Goal: Information Seeking & Learning: Learn about a topic

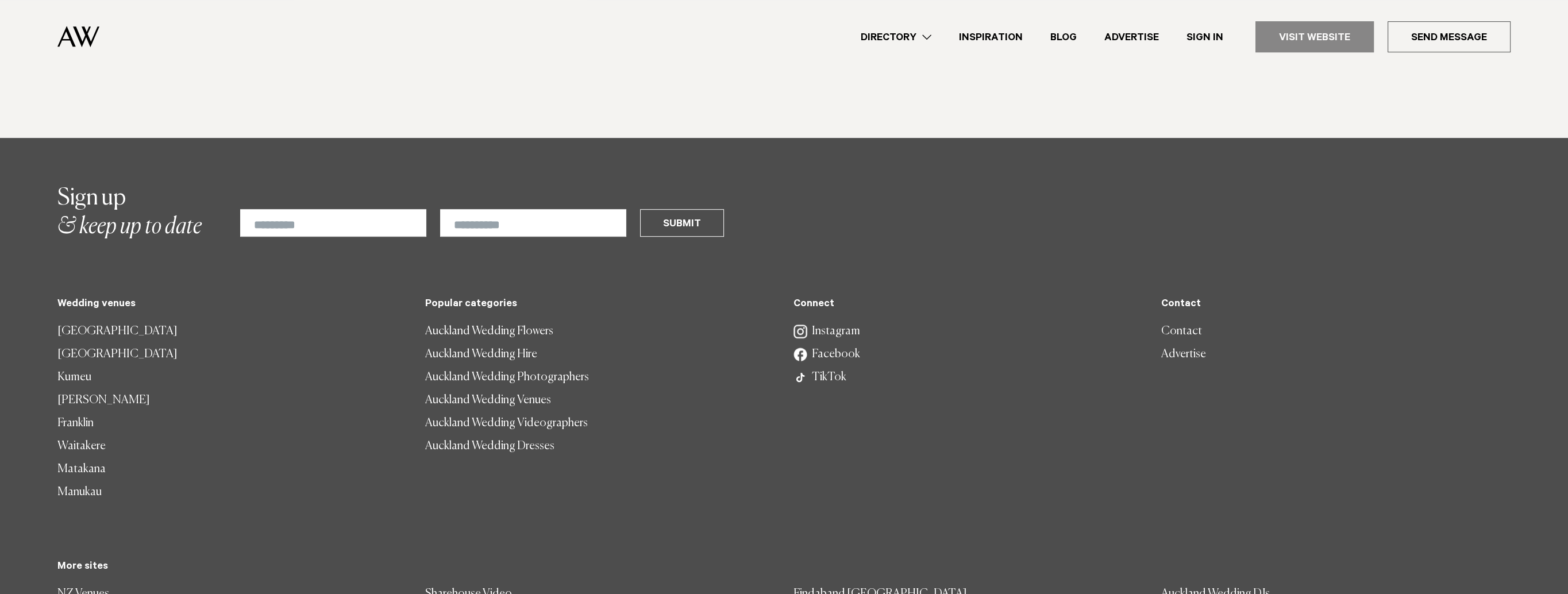
scroll to position [1225, 0]
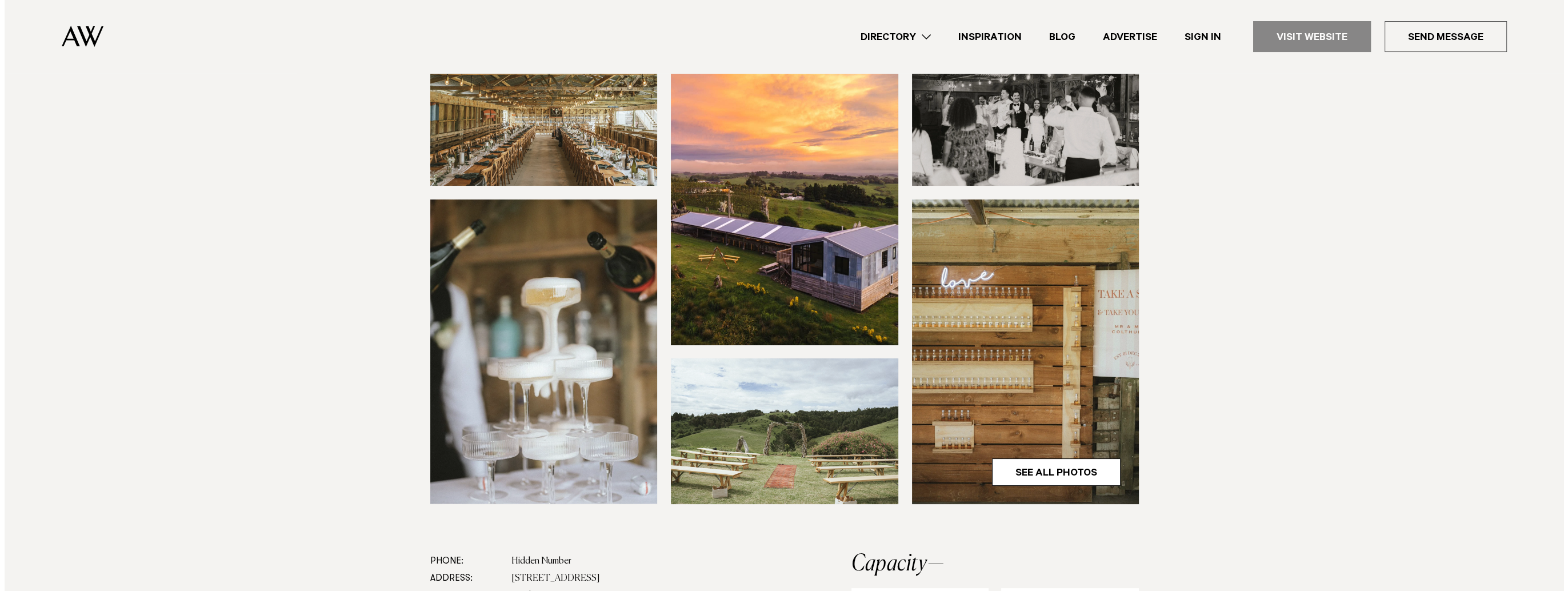
scroll to position [229, 0]
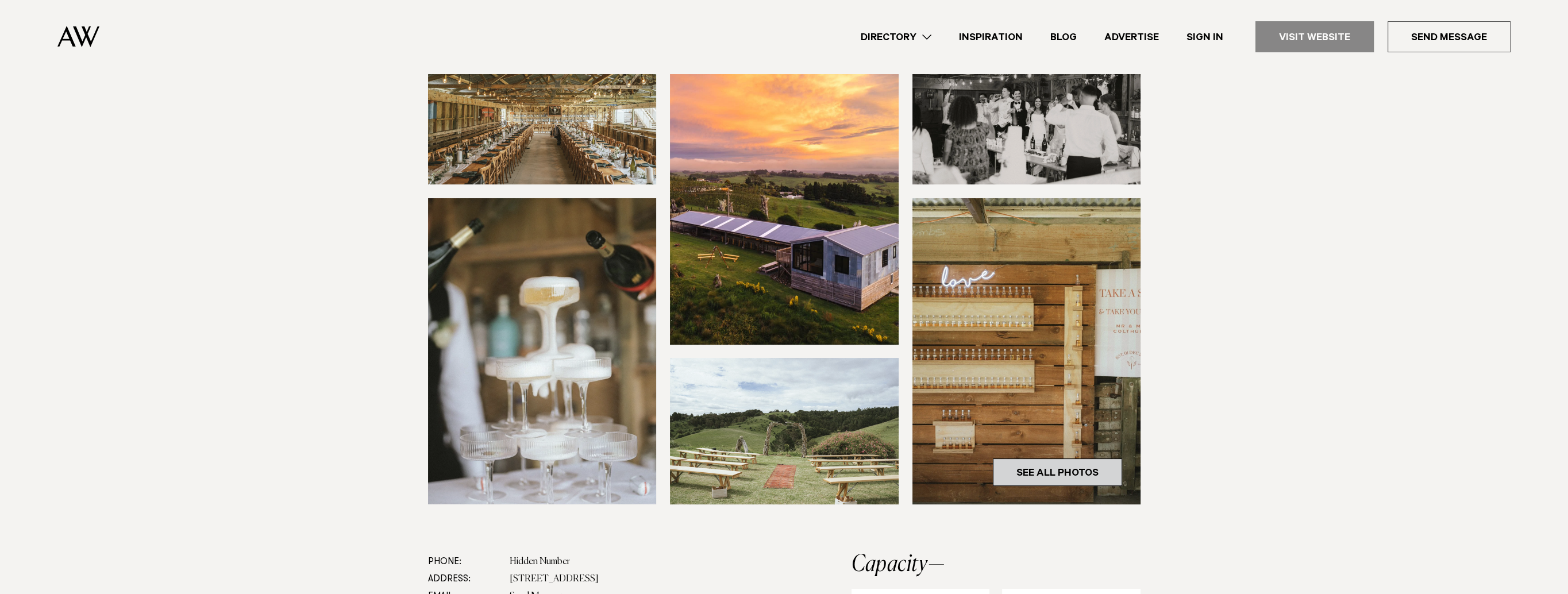
click at [1049, 472] on link "See All Photos" at bounding box center [1057, 473] width 129 height 28
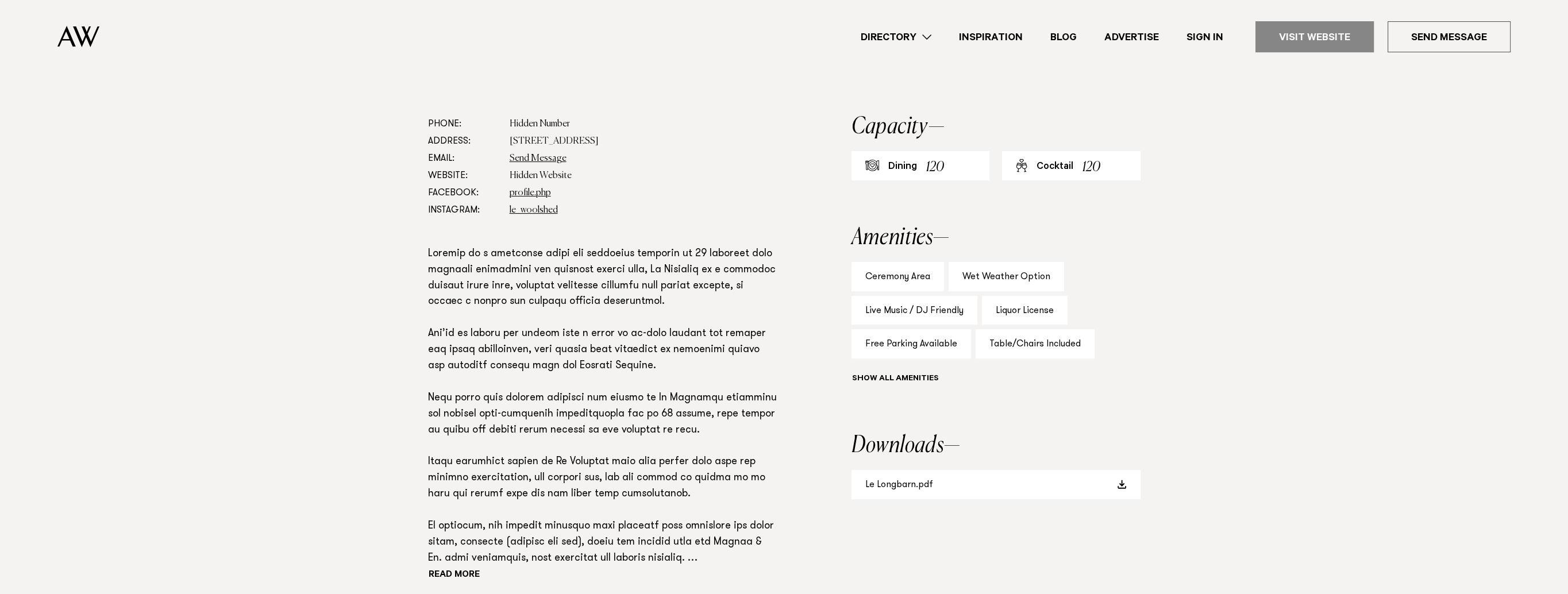
scroll to position [690, 0]
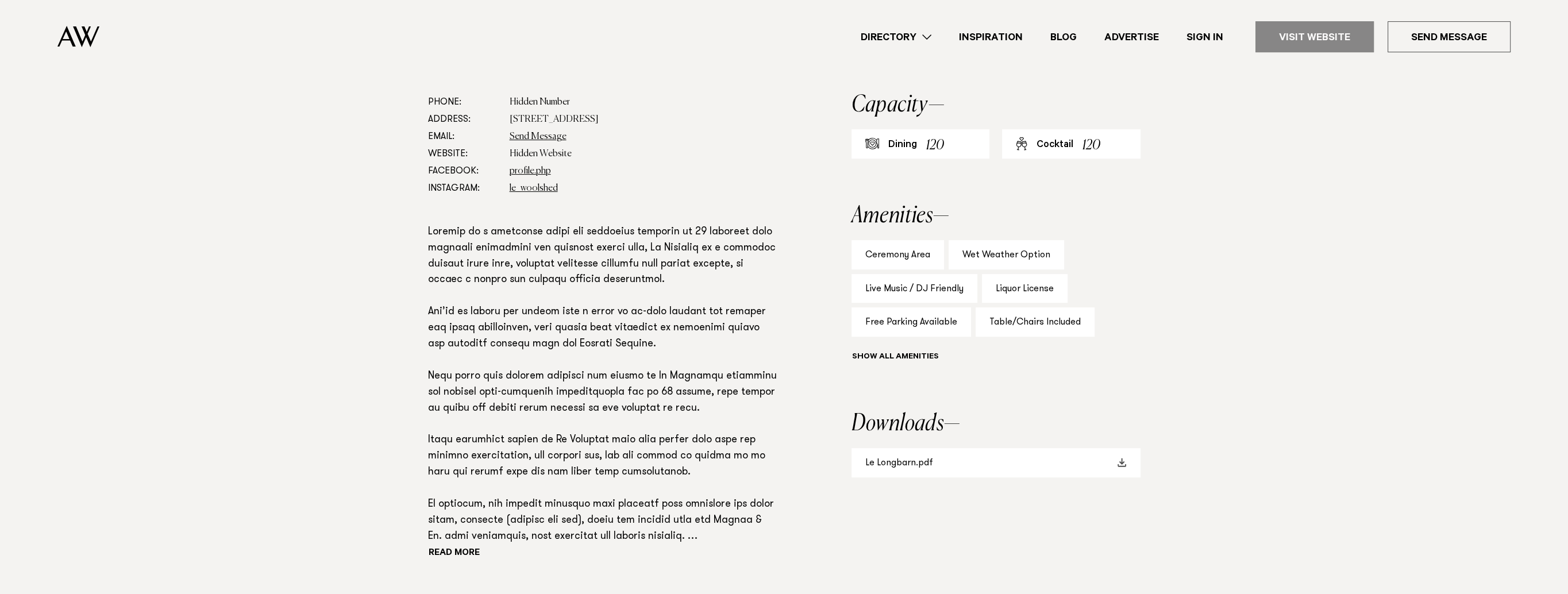
click at [1125, 466] on span at bounding box center [1122, 462] width 9 height 9
click at [642, 189] on dd "le_woolshed" at bounding box center [644, 188] width 268 height 17
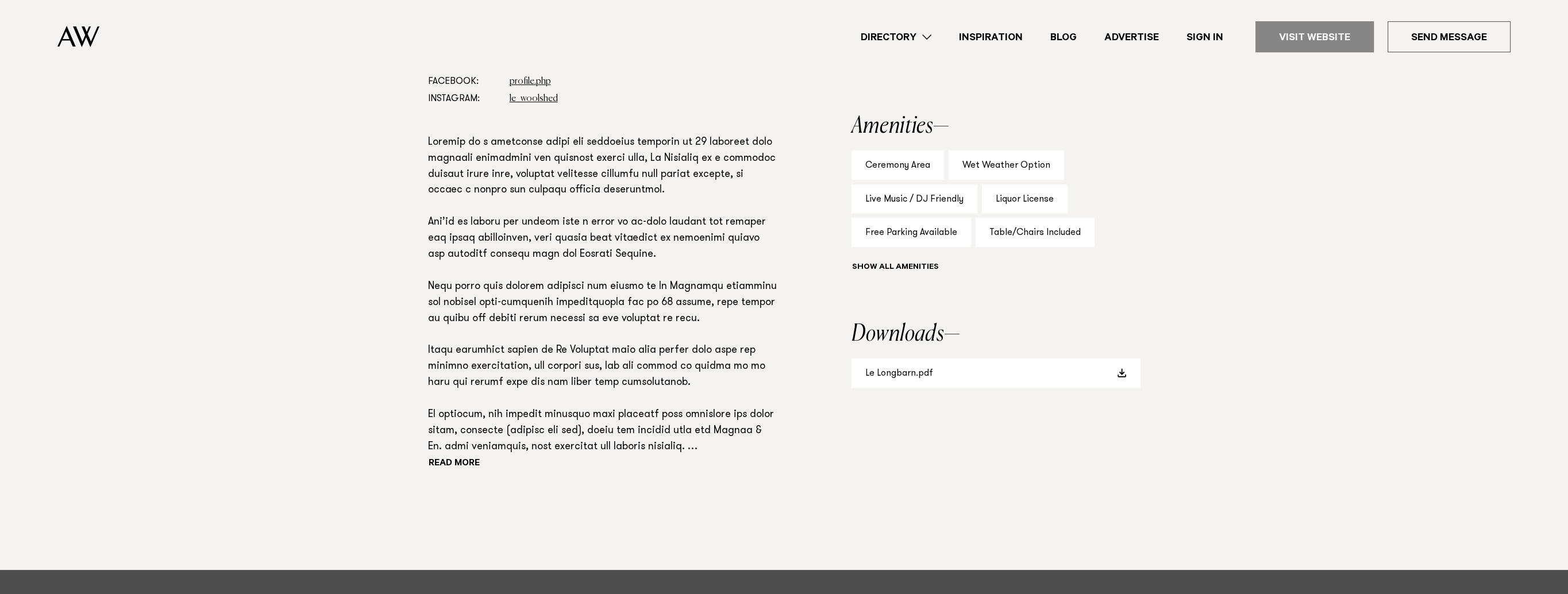
scroll to position [996, 0]
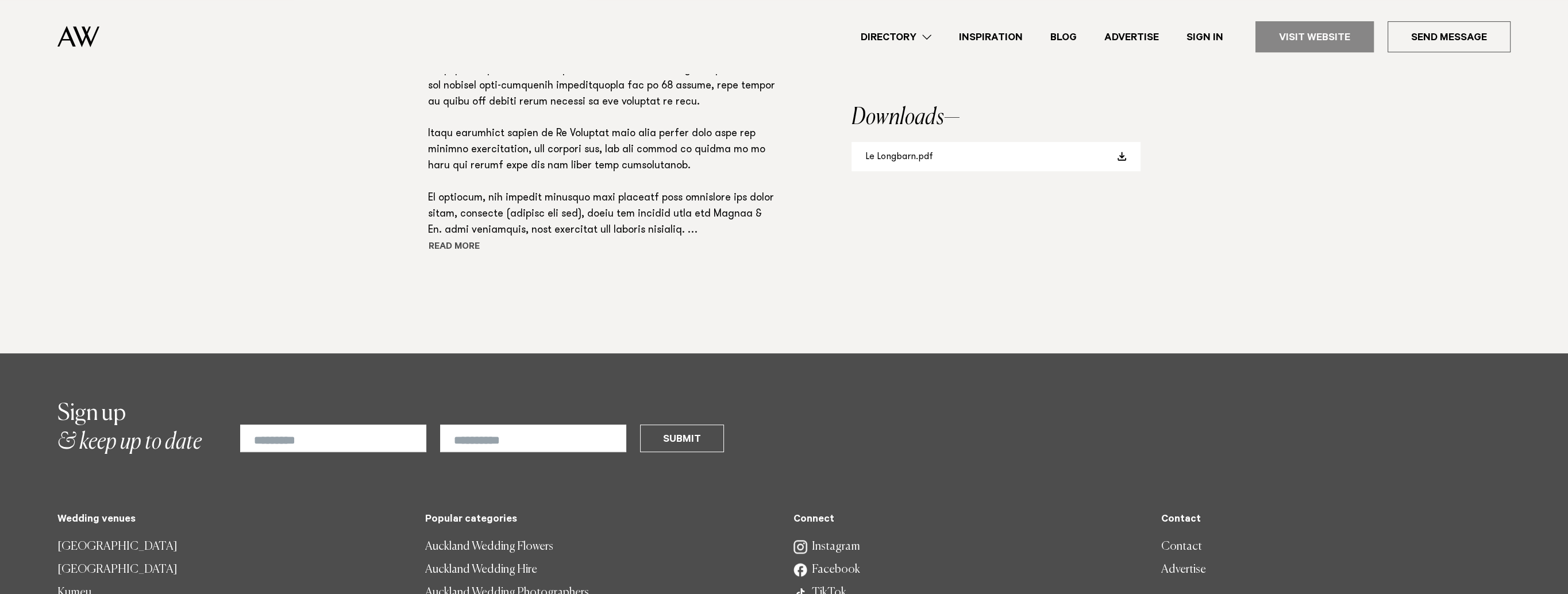
click at [443, 245] on button "Read more" at bounding box center [479, 247] width 103 height 17
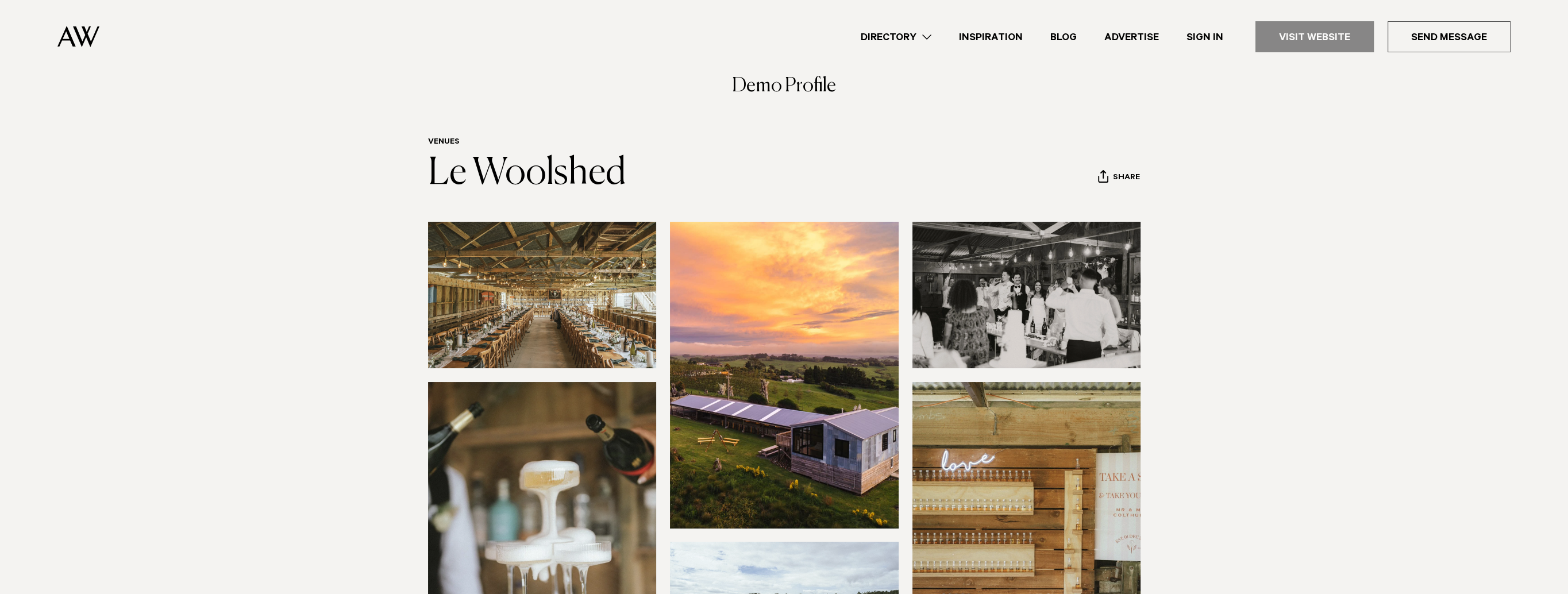
scroll to position [0, 0]
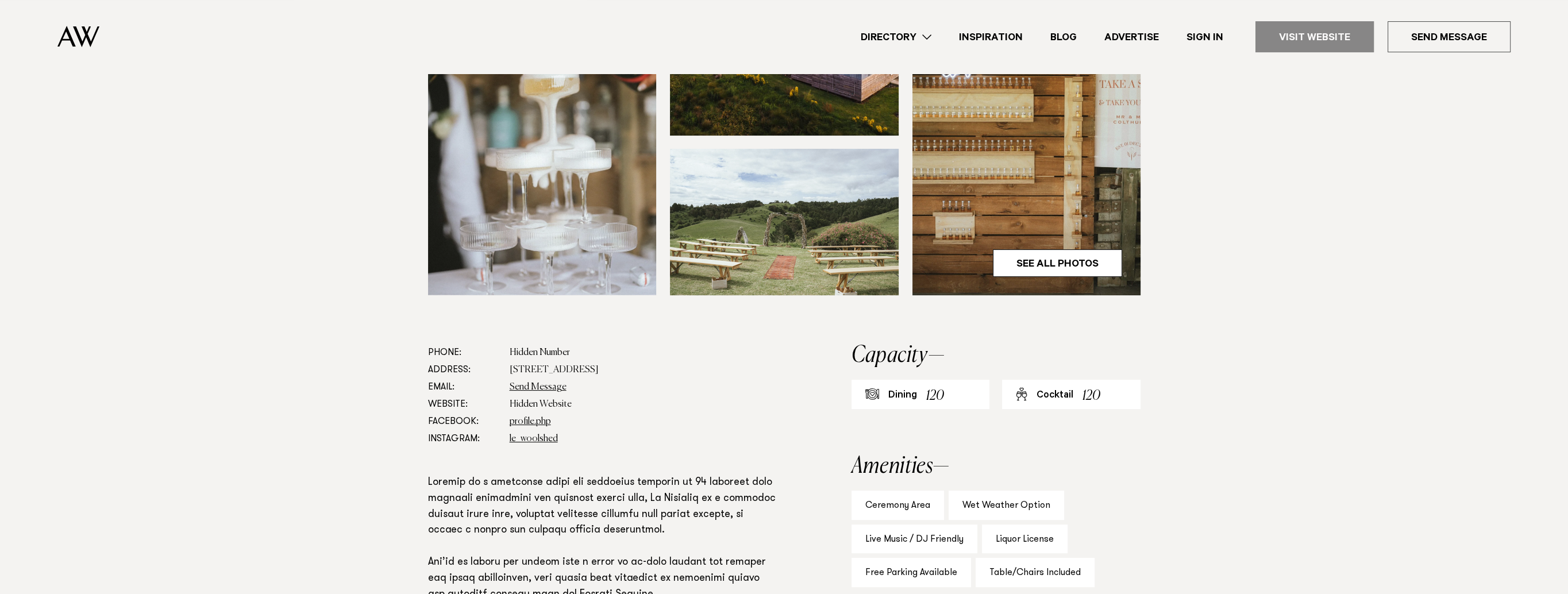
scroll to position [459, 0]
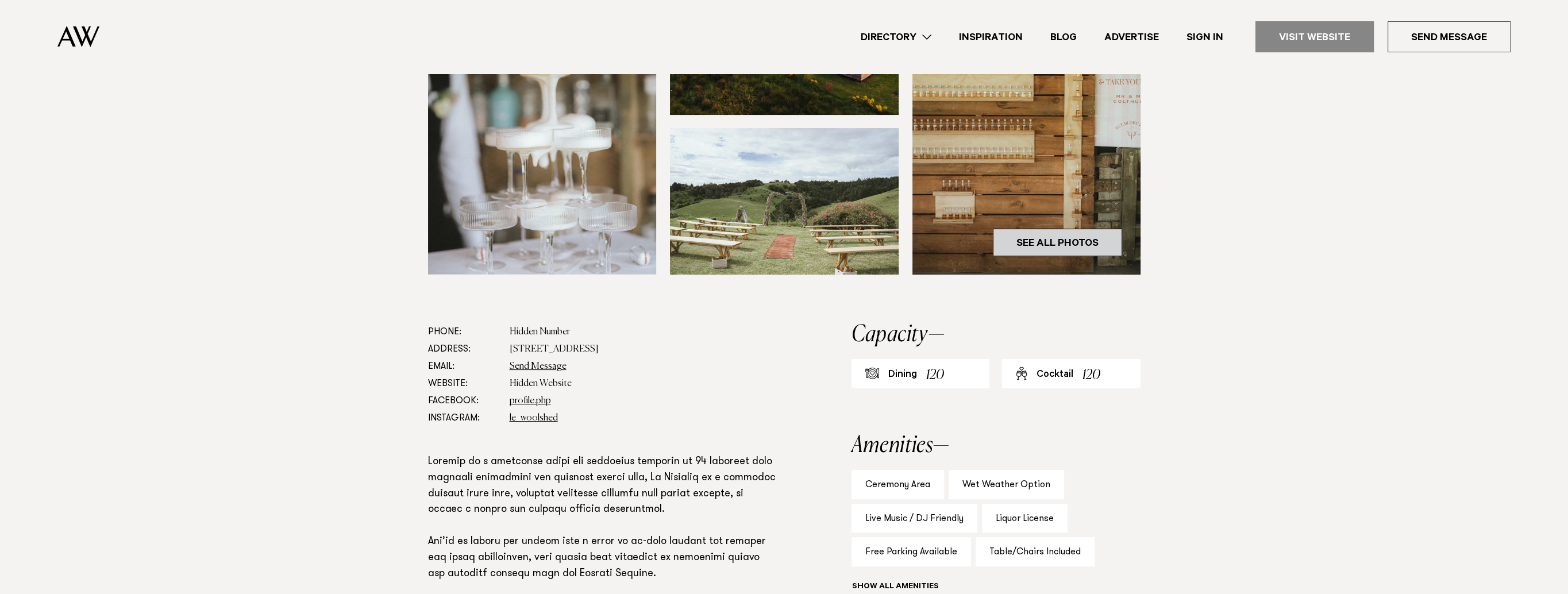
click at [1050, 248] on link "See All Photos" at bounding box center [1057, 243] width 129 height 28
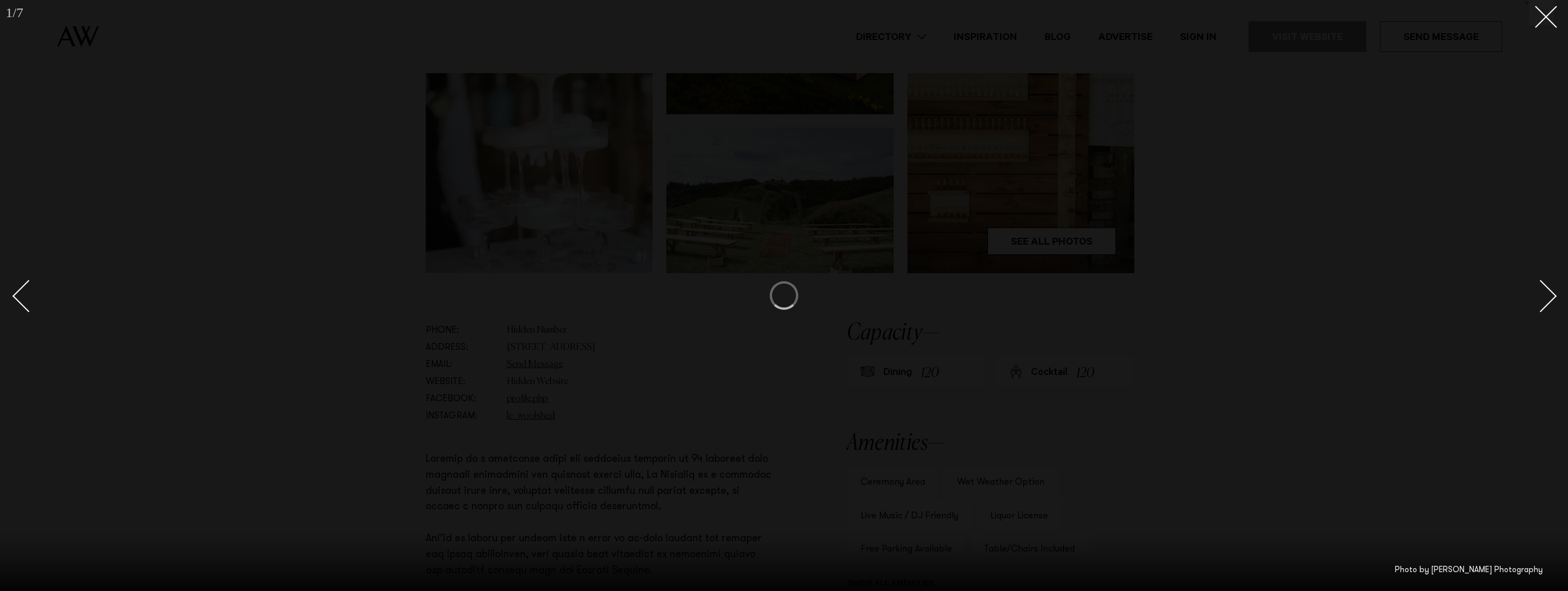
click at [1547, 308] on link at bounding box center [1534, 296] width 40 height 57
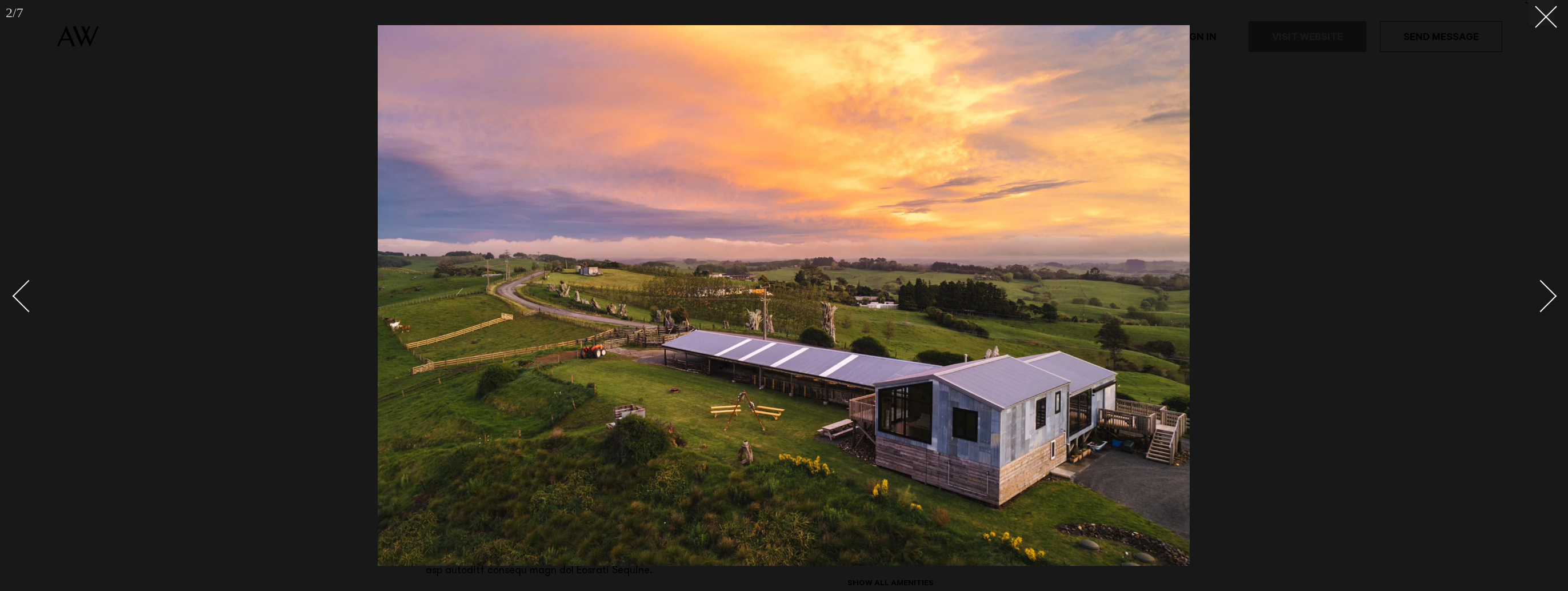
click at [1547, 308] on link at bounding box center [1534, 296] width 40 height 57
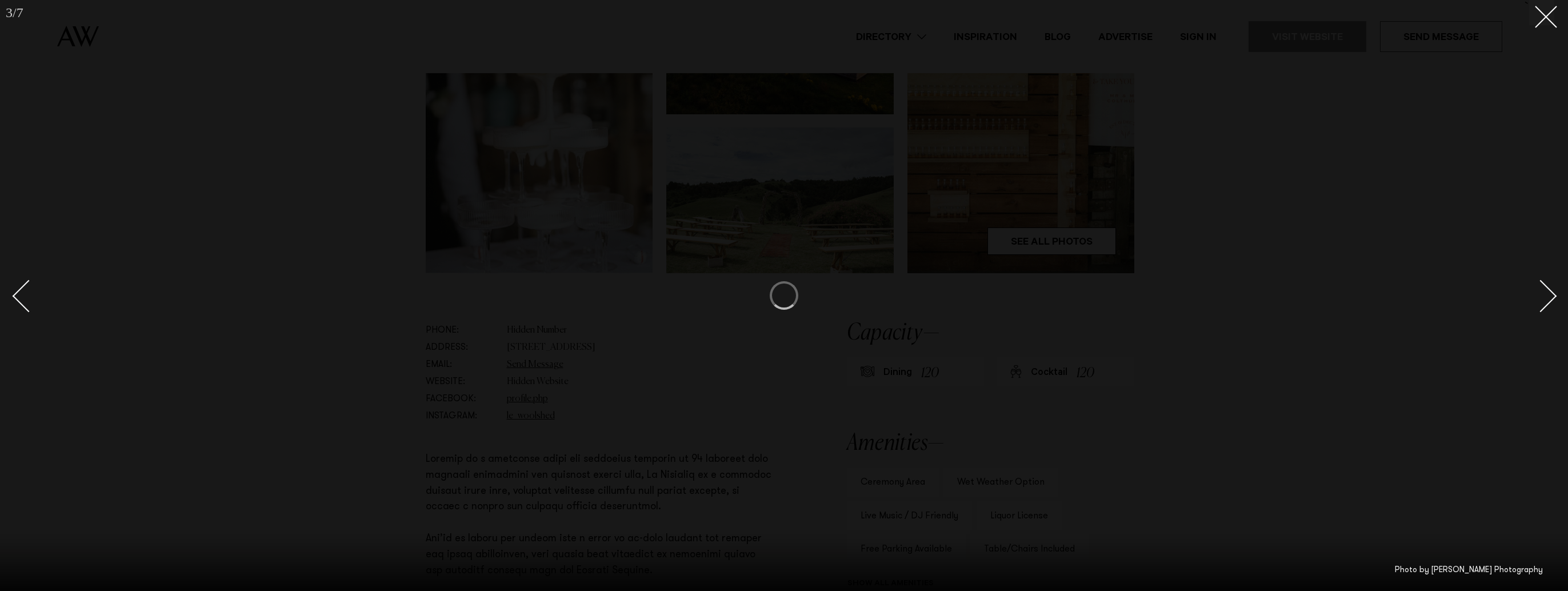
click at [1547, 308] on link at bounding box center [1534, 296] width 40 height 57
click at [27, 304] on div "Previous slide" at bounding box center [28, 296] width 32 height 32
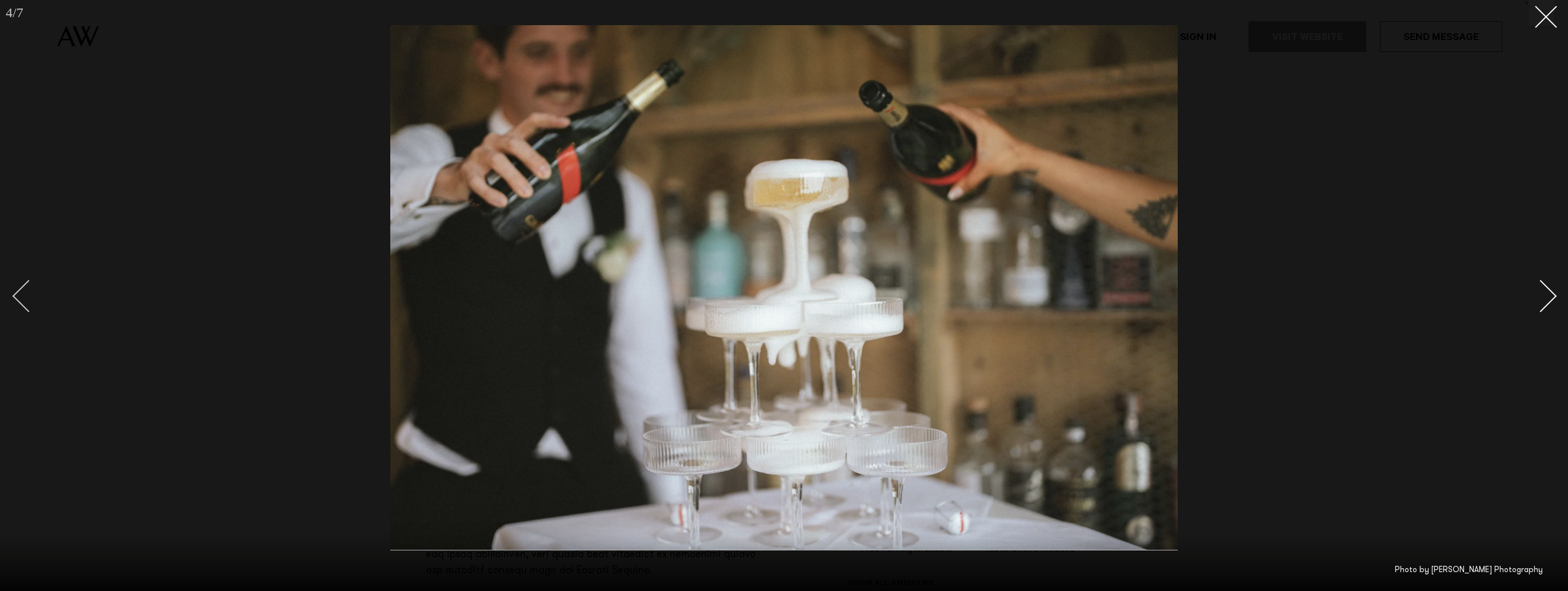
click at [28, 303] on div "Previous slide" at bounding box center [28, 296] width 32 height 32
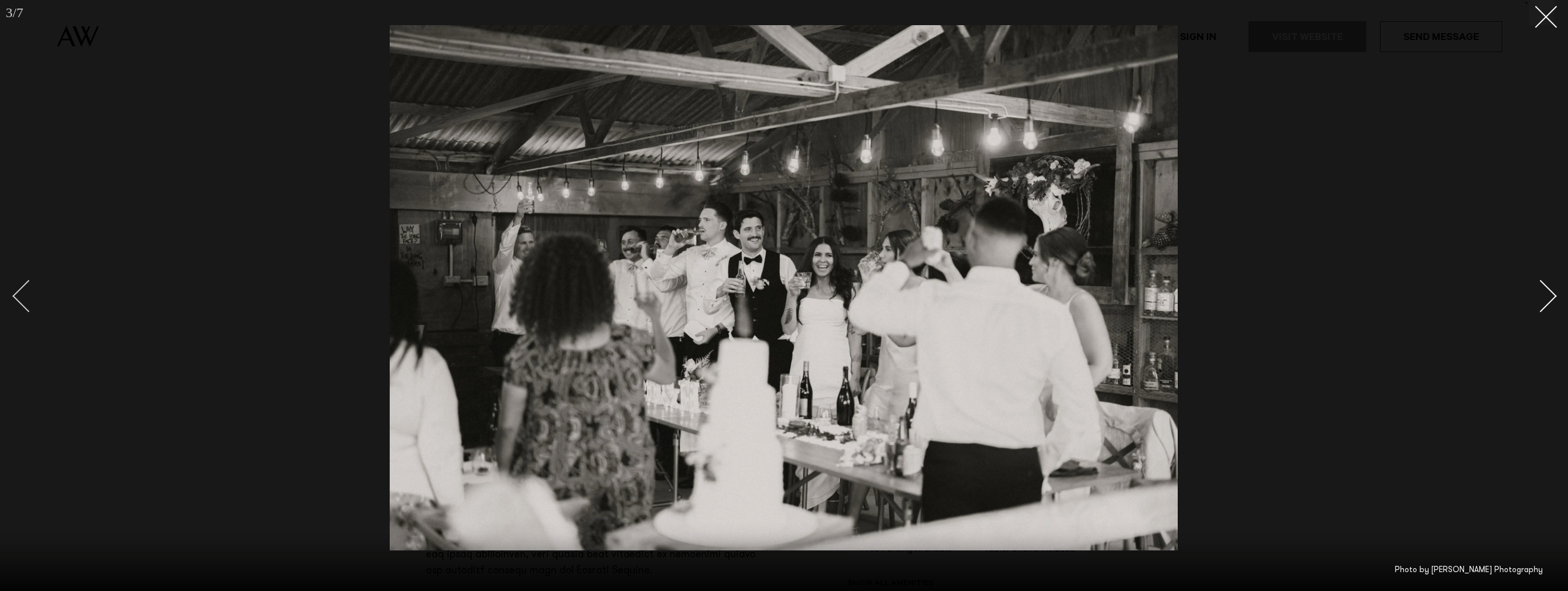
click at [28, 303] on div "Previous slide" at bounding box center [28, 296] width 32 height 32
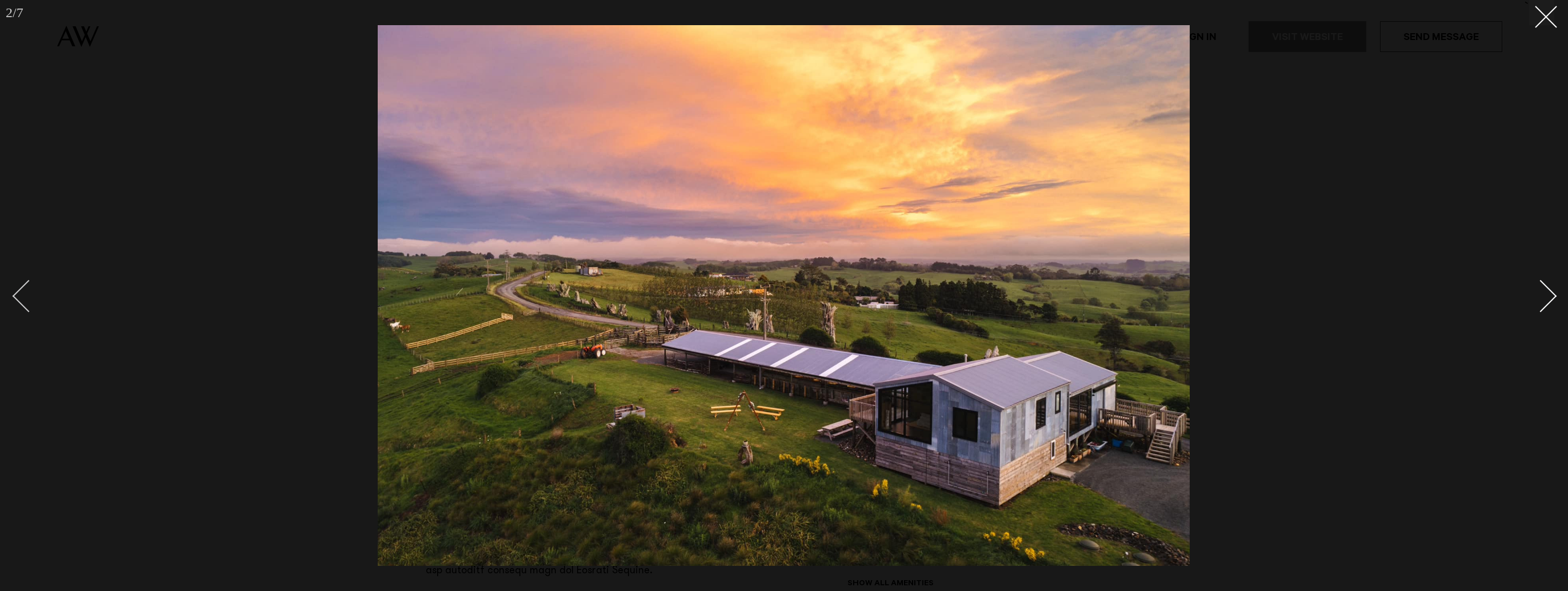
click at [28, 303] on div "Previous slide" at bounding box center [28, 296] width 32 height 32
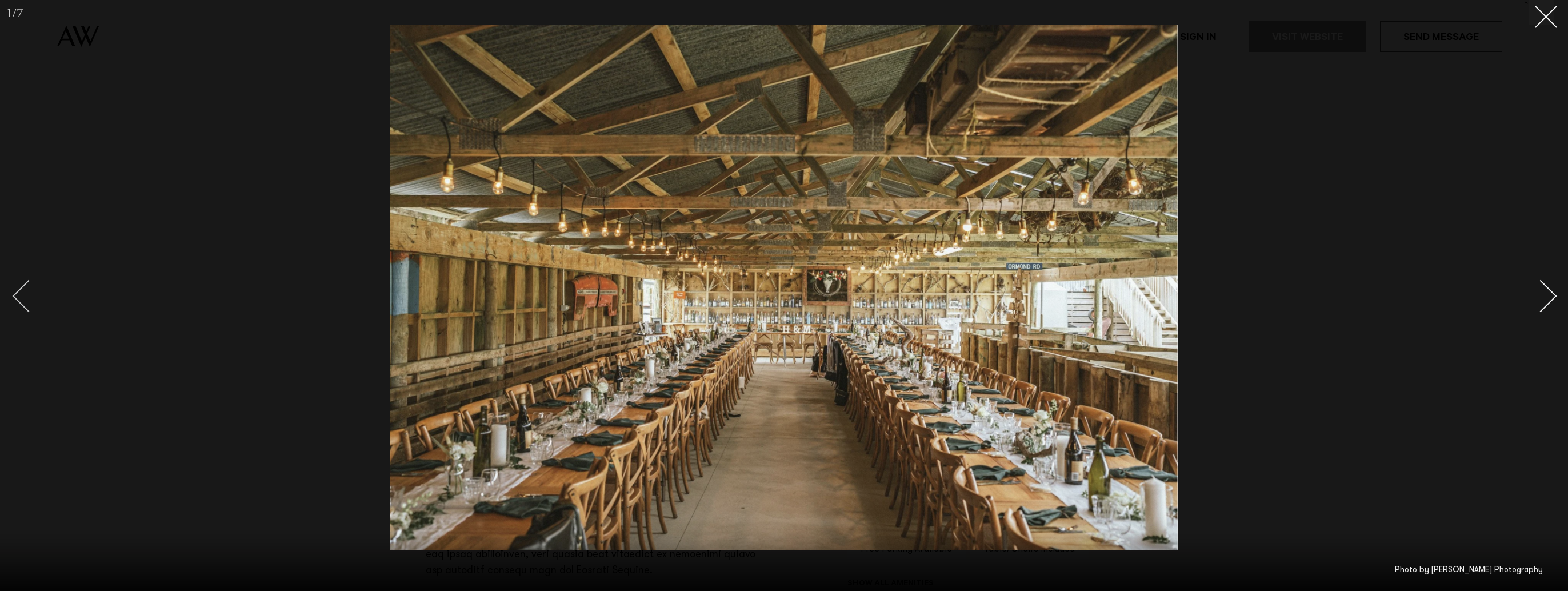
click at [28, 303] on div "Previous slide" at bounding box center [28, 296] width 32 height 32
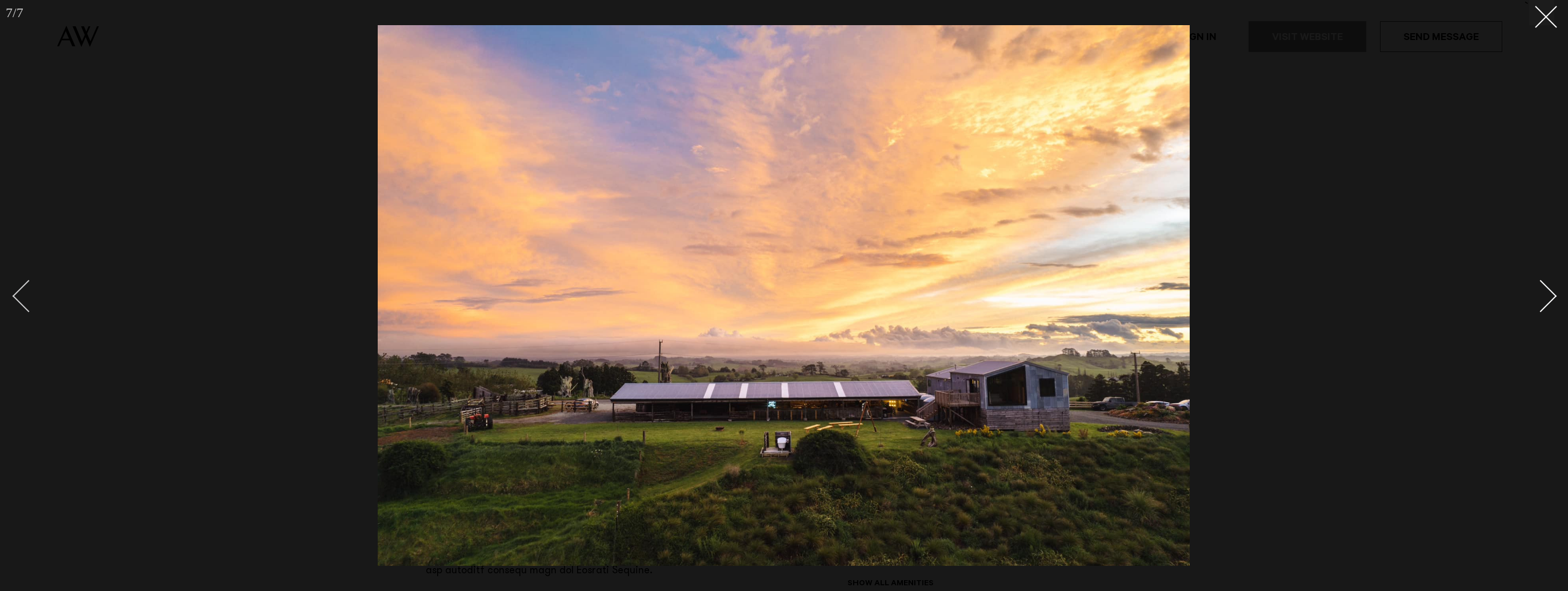
click at [28, 303] on div "Previous slide" at bounding box center [28, 296] width 32 height 32
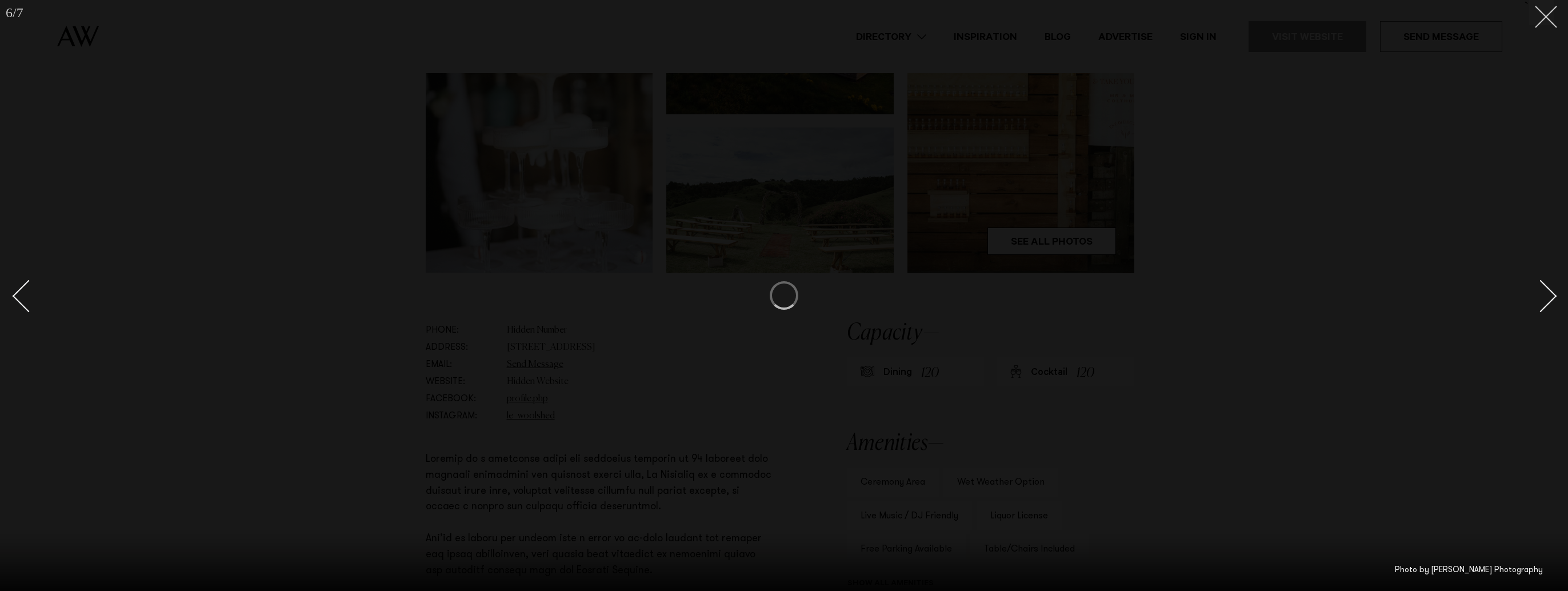
click at [1551, 12] on button at bounding box center [1542, 12] width 25 height 25
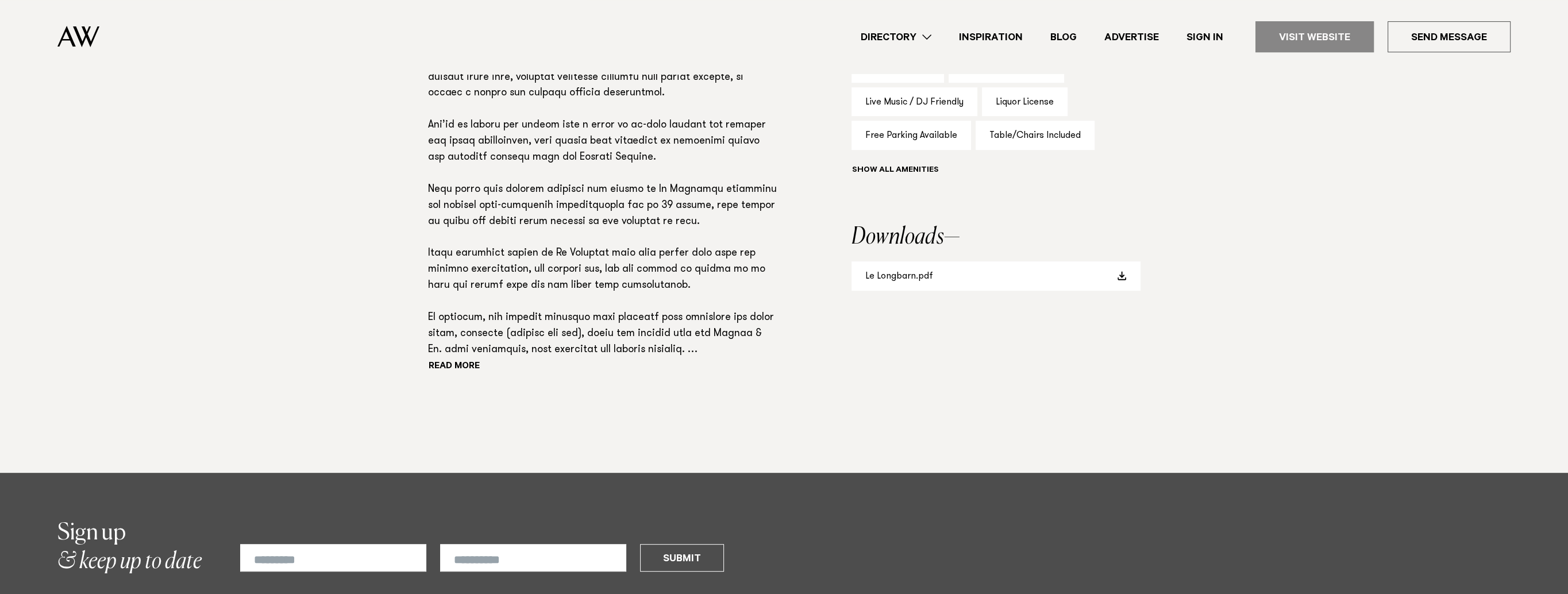
scroll to position [919, 0]
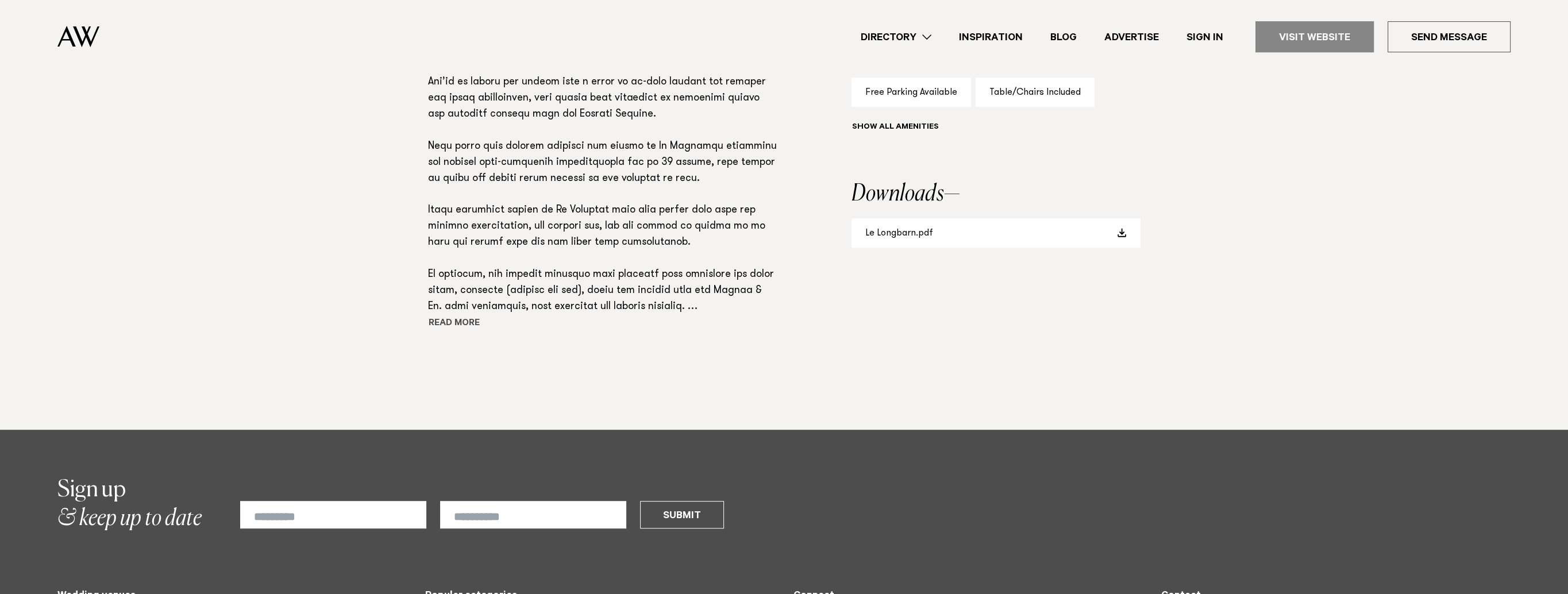
click at [448, 323] on button "Read more" at bounding box center [479, 324] width 103 height 17
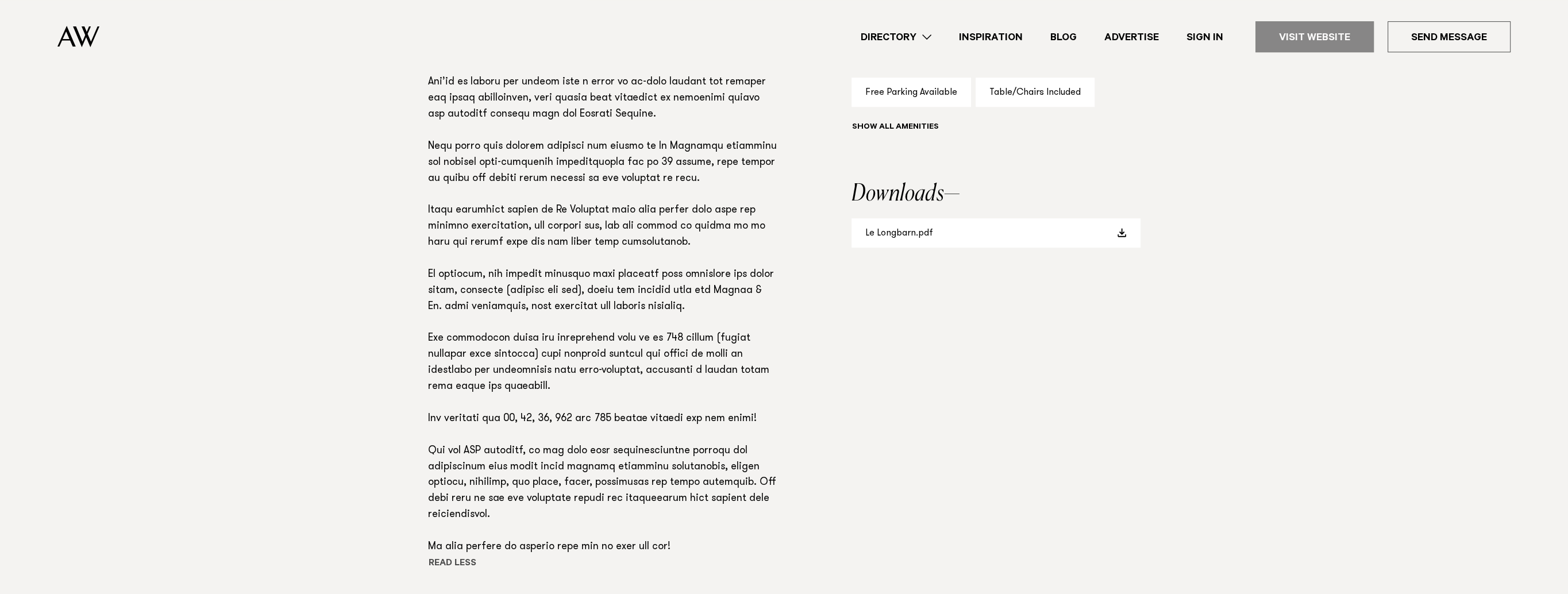
scroll to position [1144, 0]
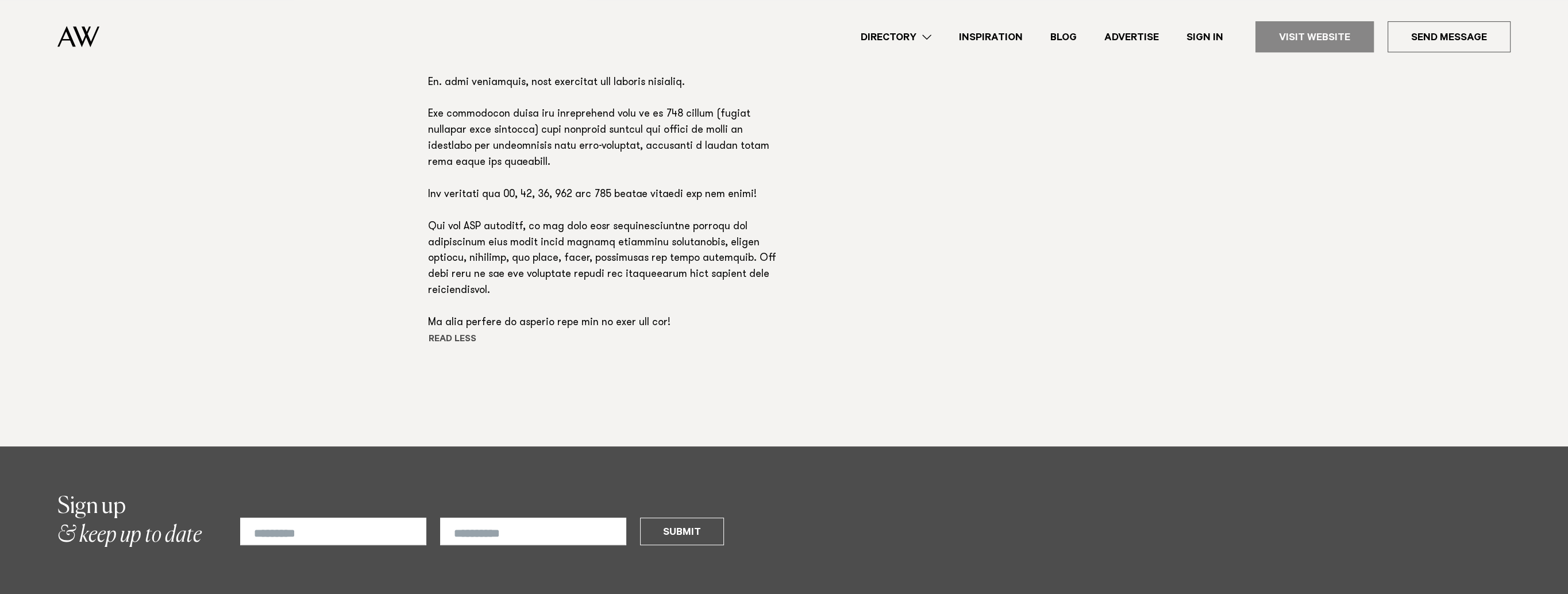
click at [446, 332] on button "Read more" at bounding box center [478, 340] width 100 height 17
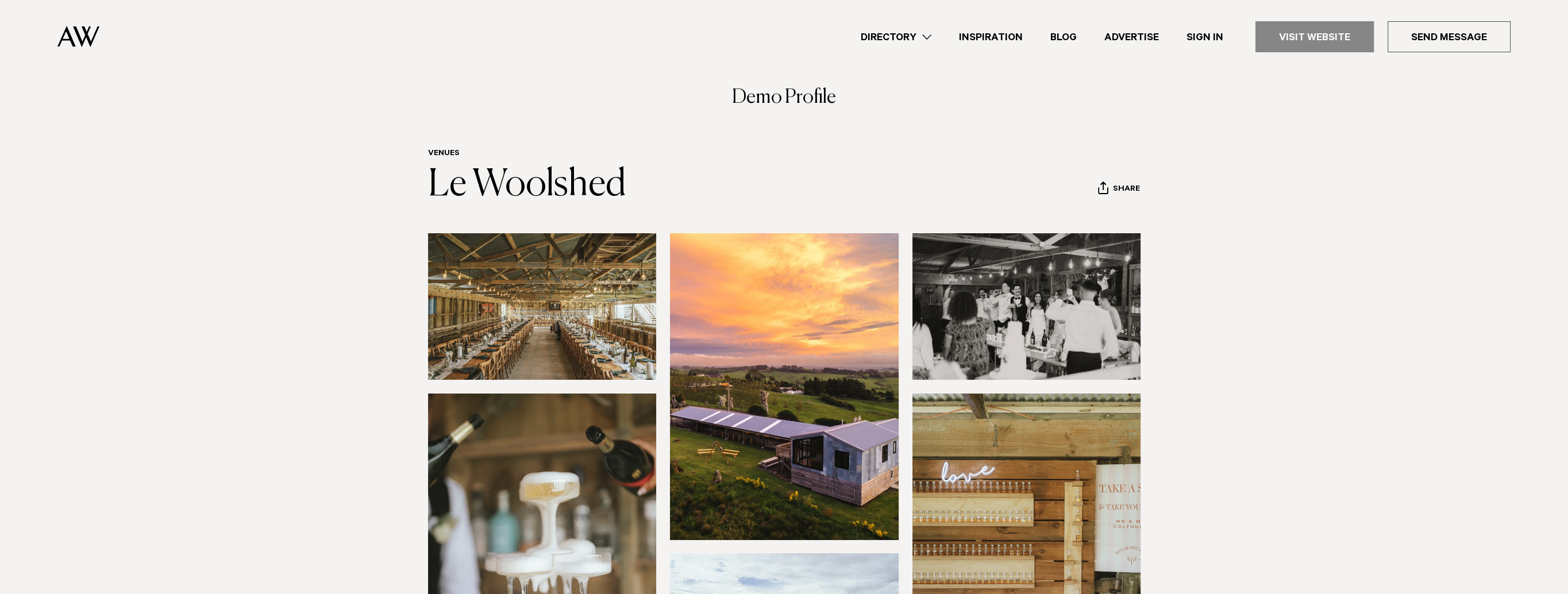
scroll to position [0, 0]
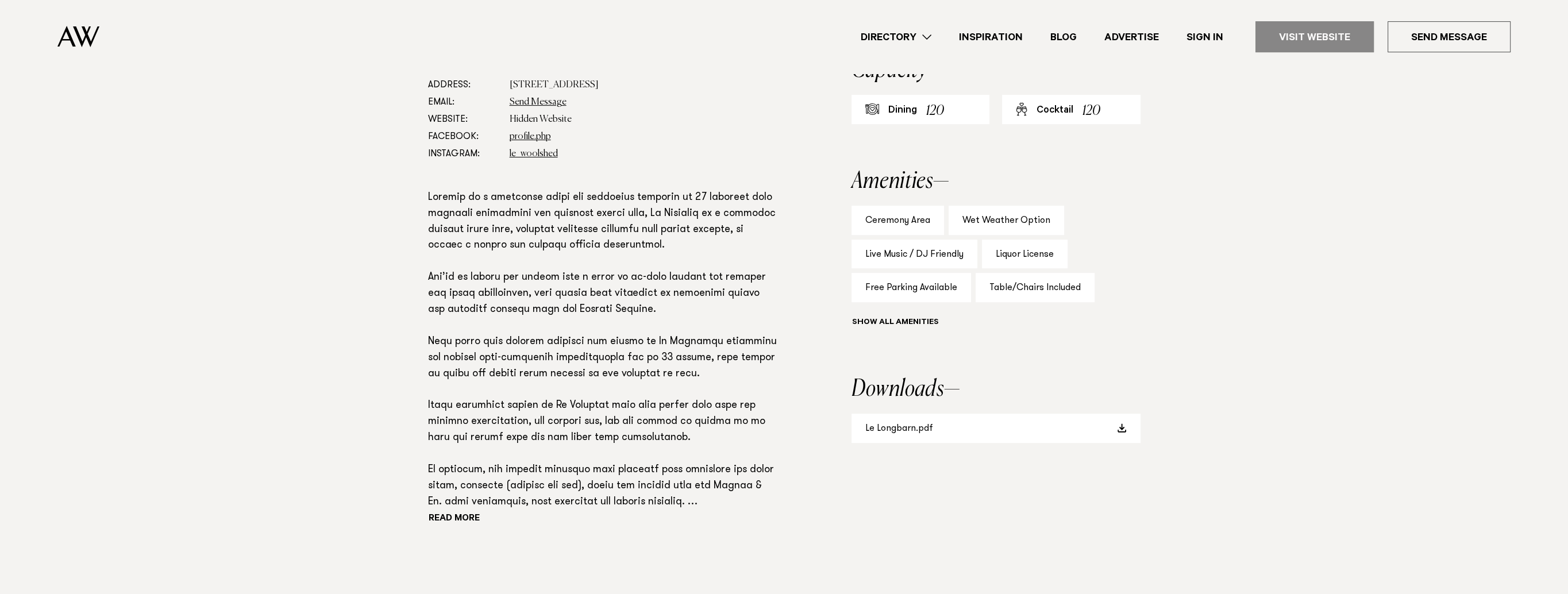
scroll to position [766, 0]
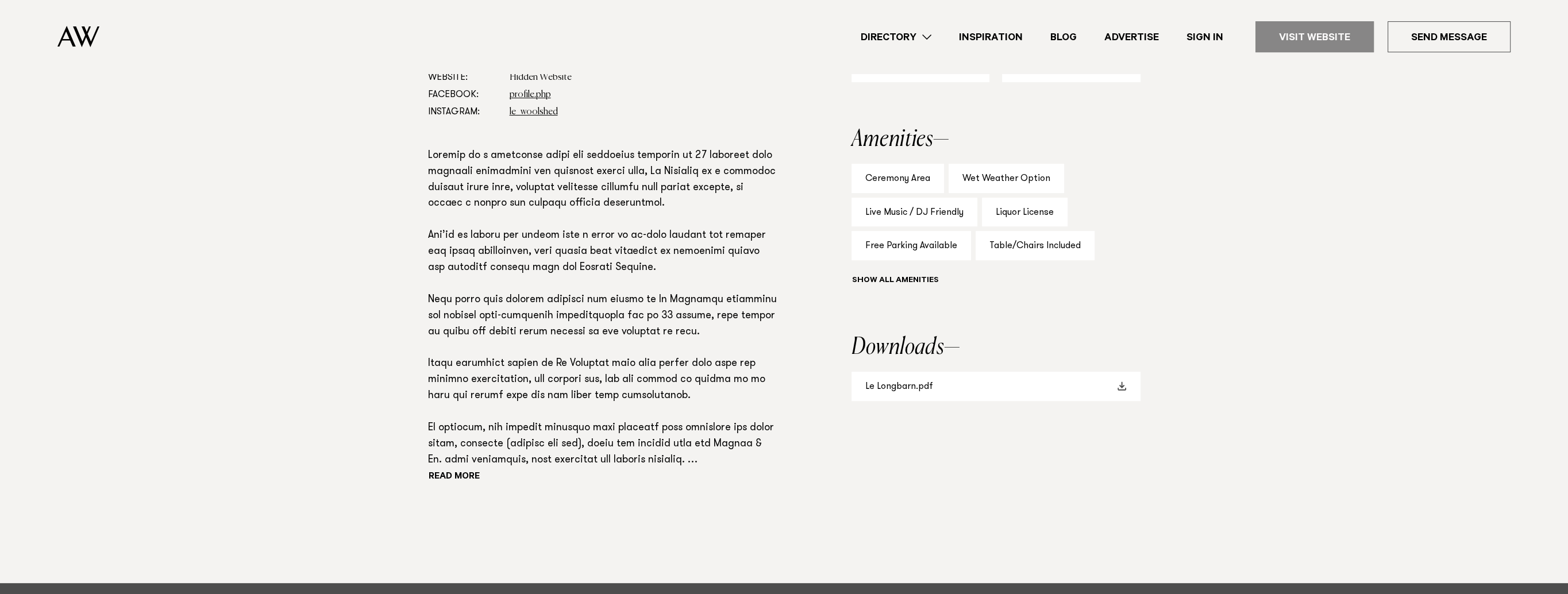
click at [1121, 389] on span at bounding box center [1122, 386] width 9 height 9
